Goal: Task Accomplishment & Management: Manage account settings

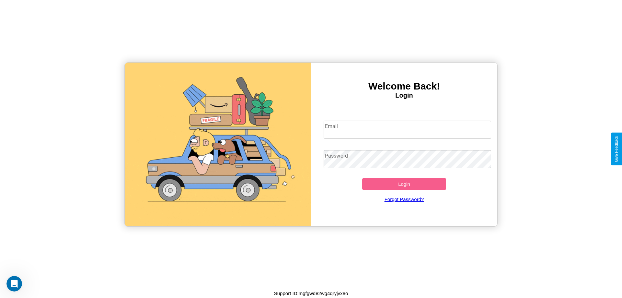
click at [407, 129] on input "Email" at bounding box center [408, 130] width 168 height 18
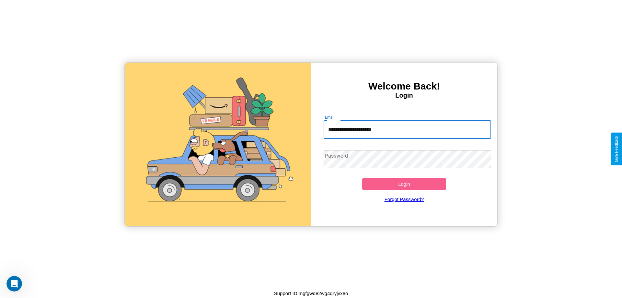
type input "**********"
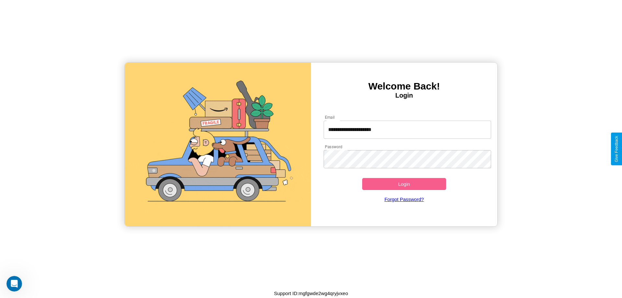
click at [404, 184] on button "Login" at bounding box center [404, 184] width 84 height 12
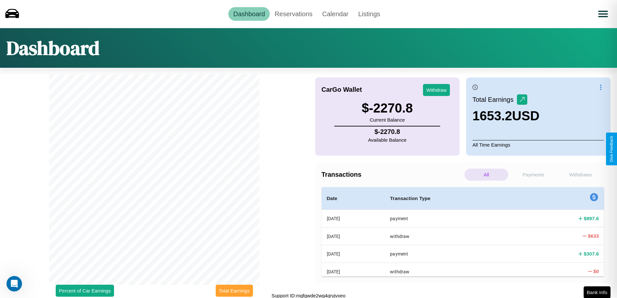
click at [234, 290] on button "Total Earnings" at bounding box center [234, 291] width 37 height 12
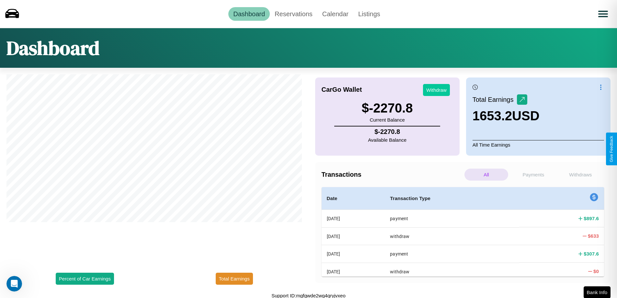
click at [437, 90] on button "Withdraw" at bounding box center [436, 90] width 27 height 12
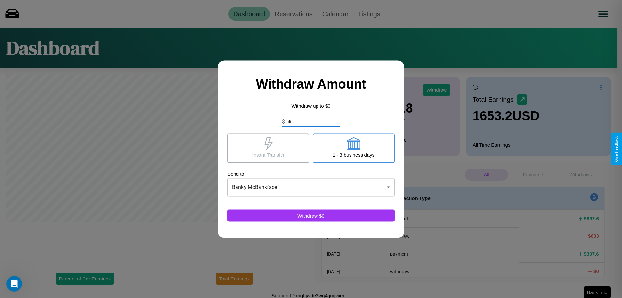
click at [268, 148] on icon at bounding box center [268, 143] width 8 height 13
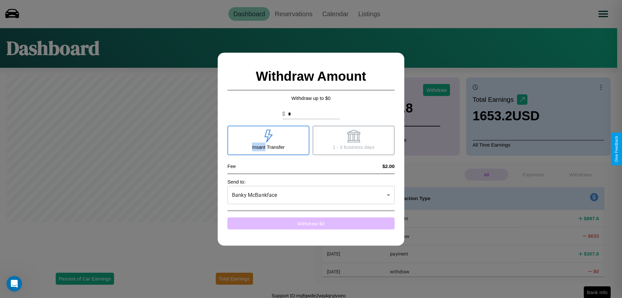
click at [311, 223] on button "Withdraw $ 0" at bounding box center [310, 223] width 167 height 12
